Goal: Navigation & Orientation: Find specific page/section

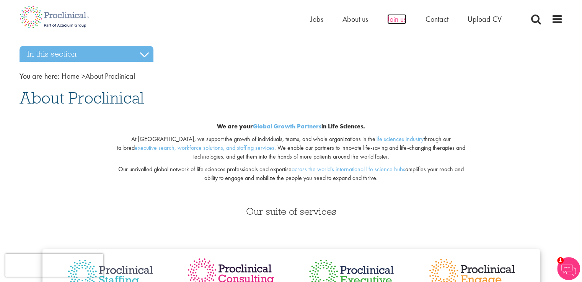
click at [406, 20] on span "Join us" at bounding box center [396, 19] width 19 height 10
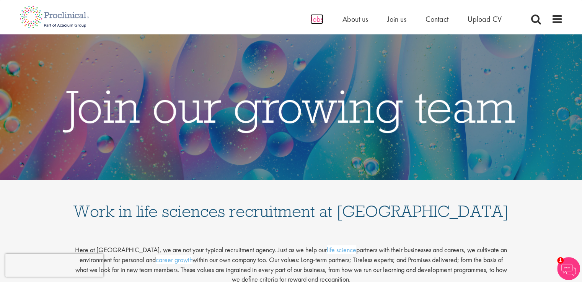
click at [321, 20] on span "Jobs" at bounding box center [316, 19] width 13 height 10
